Goal: Communication & Community: Answer question/provide support

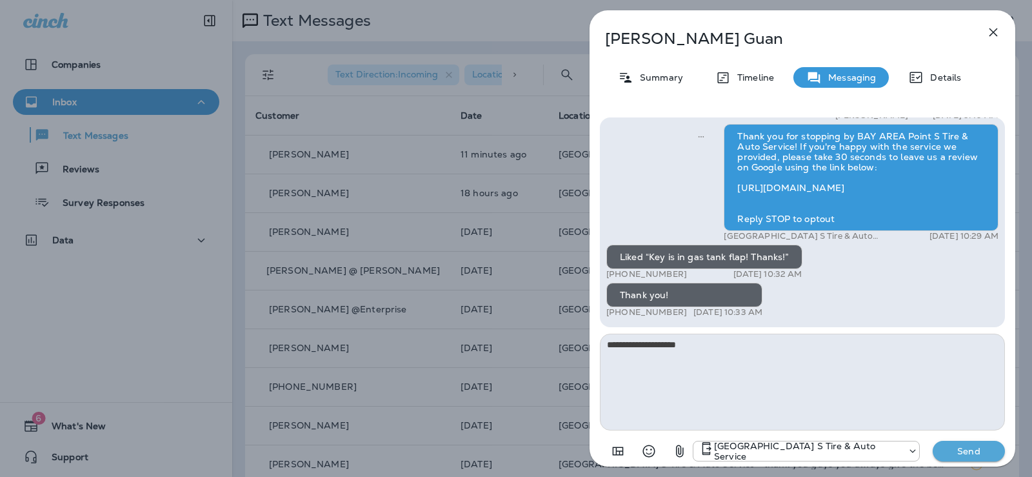
type textarea "**********"
click at [971, 452] on p "Send" at bounding box center [969, 451] width 54 height 12
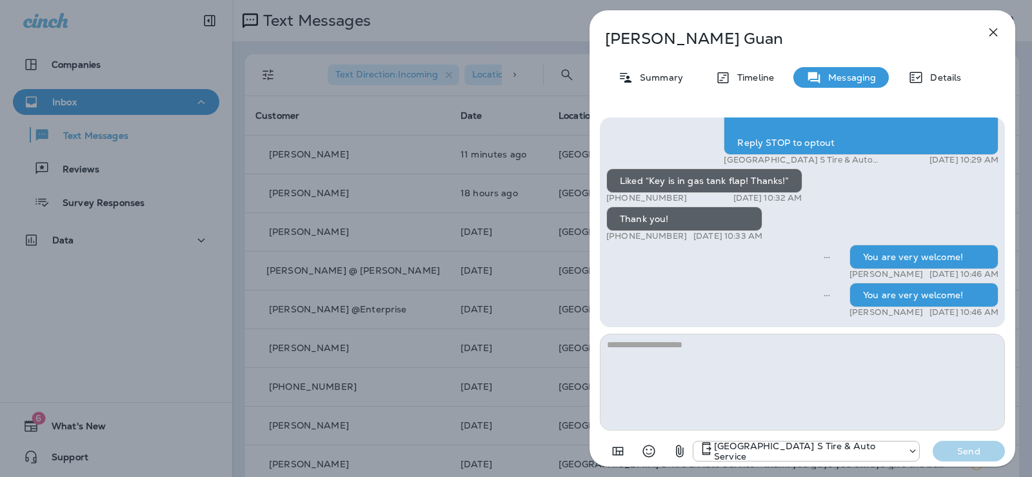
click at [200, 283] on div "[PERSON_NAME] Summary Timeline Messaging Details Good morning! Just making sure…" at bounding box center [516, 238] width 1032 height 477
